Goal: Transaction & Acquisition: Purchase product/service

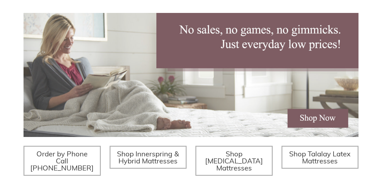
scroll to position [132, 0]
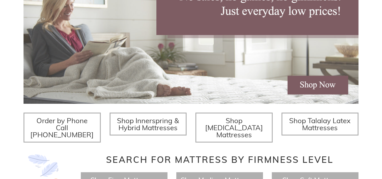
click at [237, 119] on span "Shop Memory Foam Mattresses" at bounding box center [234, 127] width 58 height 23
click at [317, 122] on span "Shop Talalay Latex Mattresses" at bounding box center [319, 124] width 61 height 16
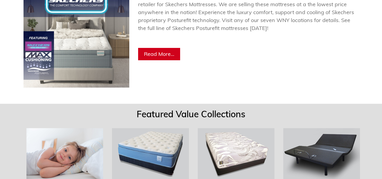
scroll to position [461, 0]
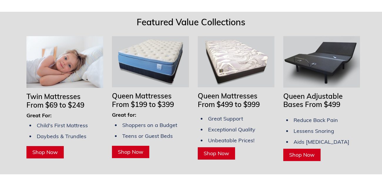
click at [232, 52] on img at bounding box center [236, 61] width 77 height 51
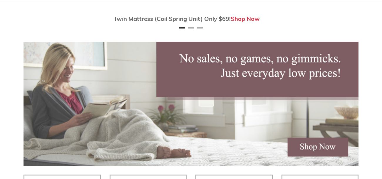
scroll to position [132, 0]
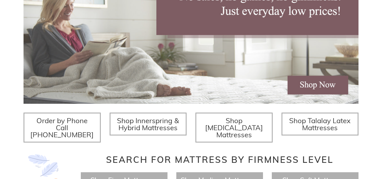
click at [318, 69] on img at bounding box center [190, 42] width 335 height 124
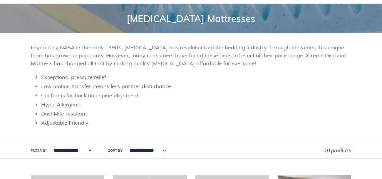
scroll to position [65, 0]
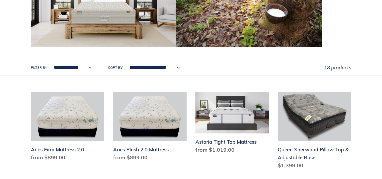
scroll to position [230, 0]
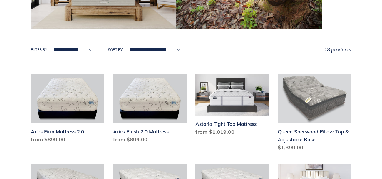
click at [278, 129] on link "Queen Sherwood Pillow Top & Adjustable Base" at bounding box center [314, 114] width 73 height 80
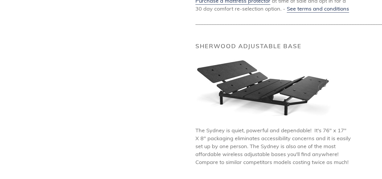
scroll to position [822, 0]
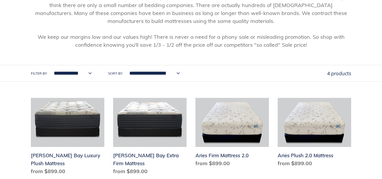
scroll to position [197, 0]
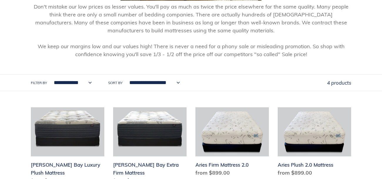
click at [182, 83] on select "**********" at bounding box center [153, 83] width 58 height 16
click at [257, 87] on div "**********" at bounding box center [179, 83] width 296 height 16
